Goal: Find specific page/section: Find specific page/section

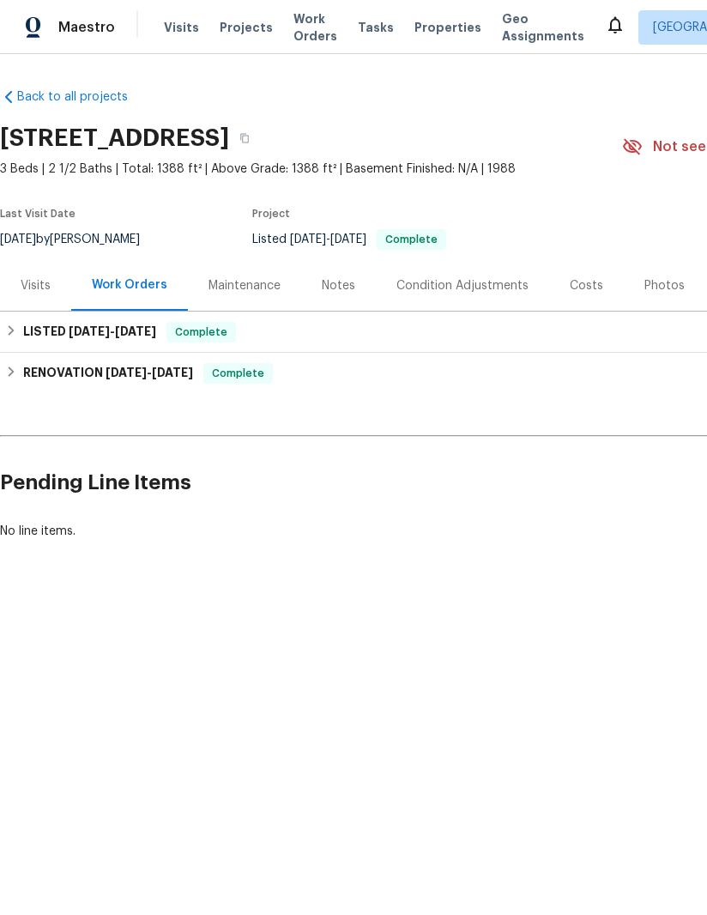
click at [225, 28] on span "Projects" at bounding box center [246, 27] width 53 height 17
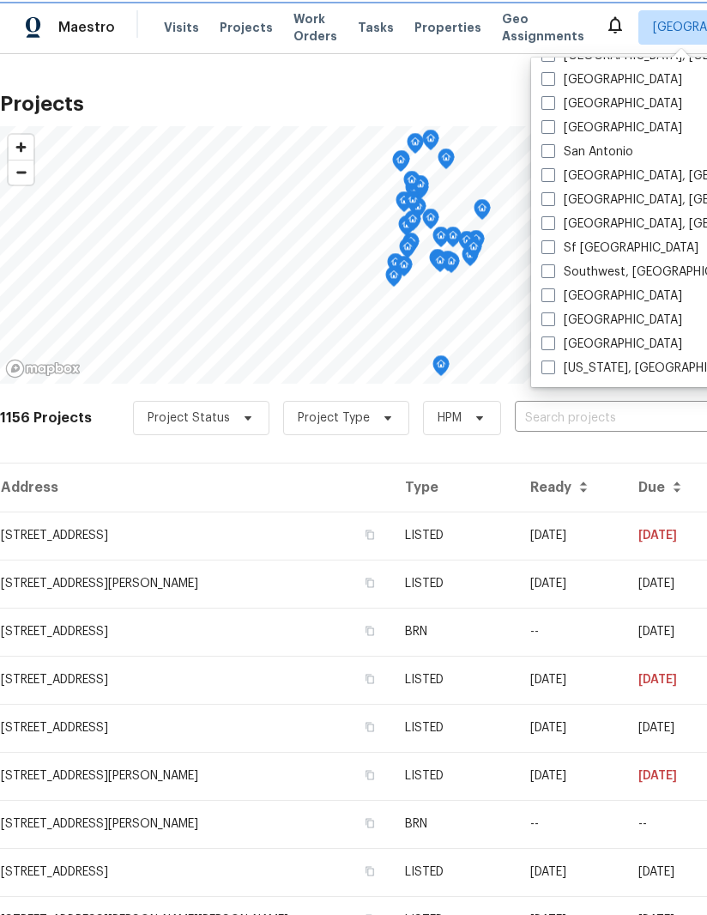
scroll to position [1150, 0]
click at [542, 366] on span at bounding box center [548, 367] width 14 height 14
click at [542, 366] on input "[US_STATE], [GEOGRAPHIC_DATA]" at bounding box center [546, 365] width 11 height 11
checkbox input "true"
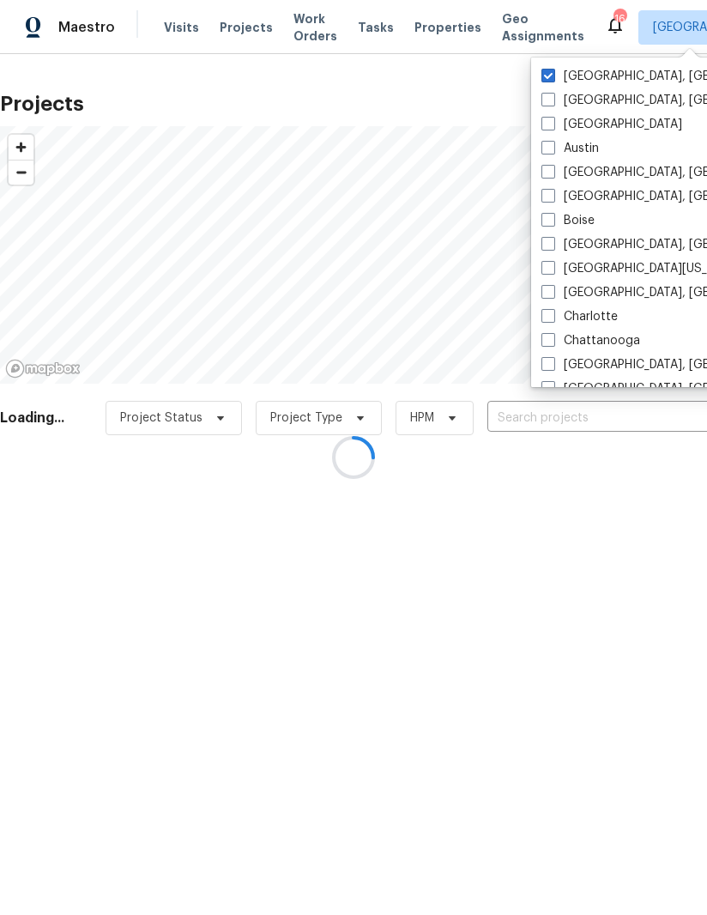
click at [549, 76] on span at bounding box center [548, 76] width 14 height 14
click at [549, 76] on input "[GEOGRAPHIC_DATA], [GEOGRAPHIC_DATA]" at bounding box center [546, 73] width 11 height 11
checkbox input "false"
click at [466, 82] on div at bounding box center [353, 457] width 707 height 915
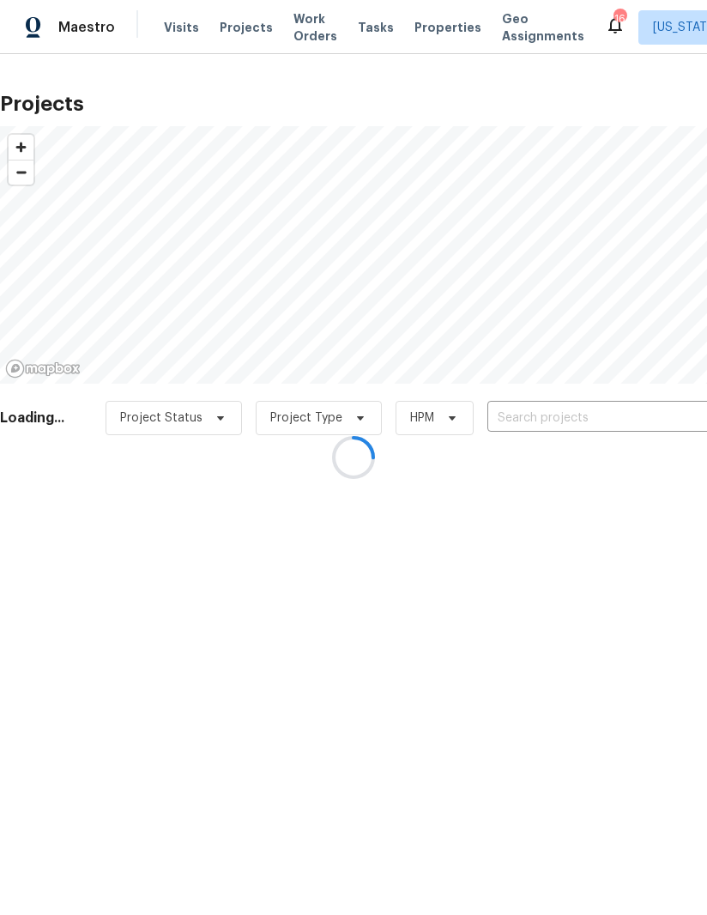
click at [24, 150] on span "Zoom in" at bounding box center [21, 147] width 25 height 25
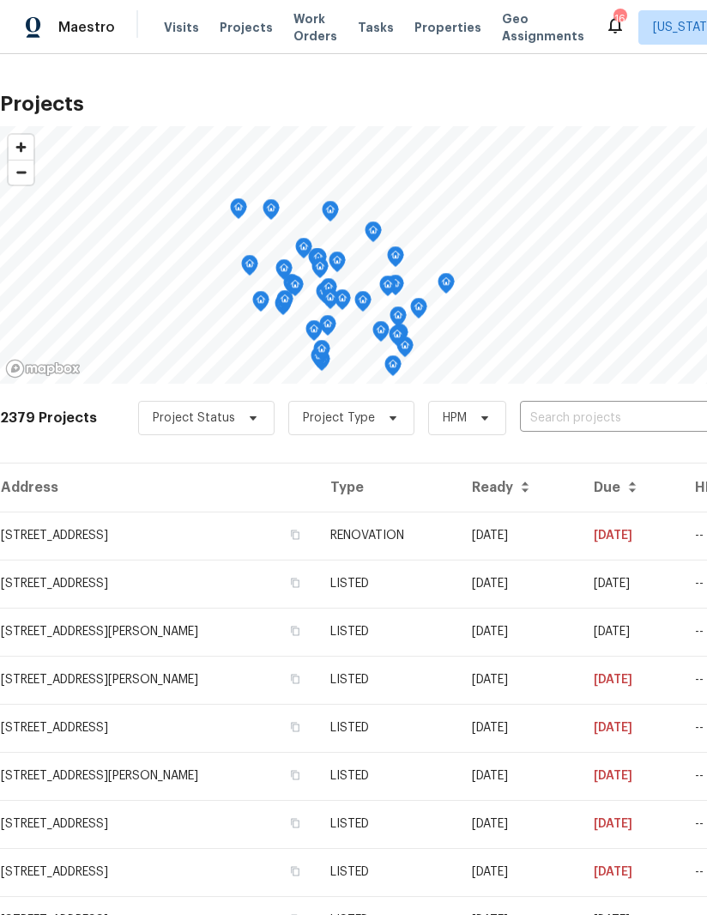
click at [605, 32] on icon at bounding box center [615, 25] width 21 height 21
